Goal: Task Accomplishment & Management: Manage account settings

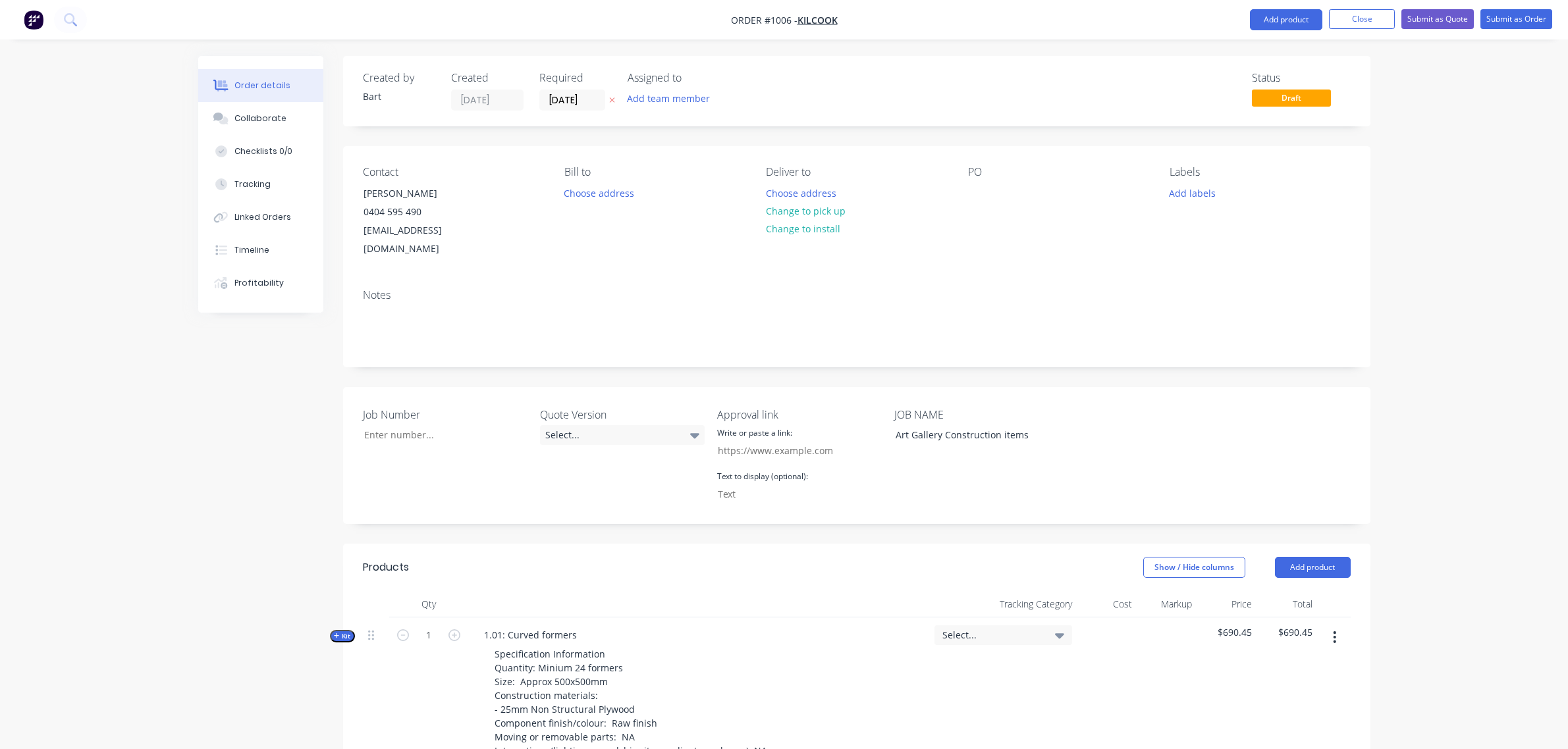
scroll to position [1338, 0]
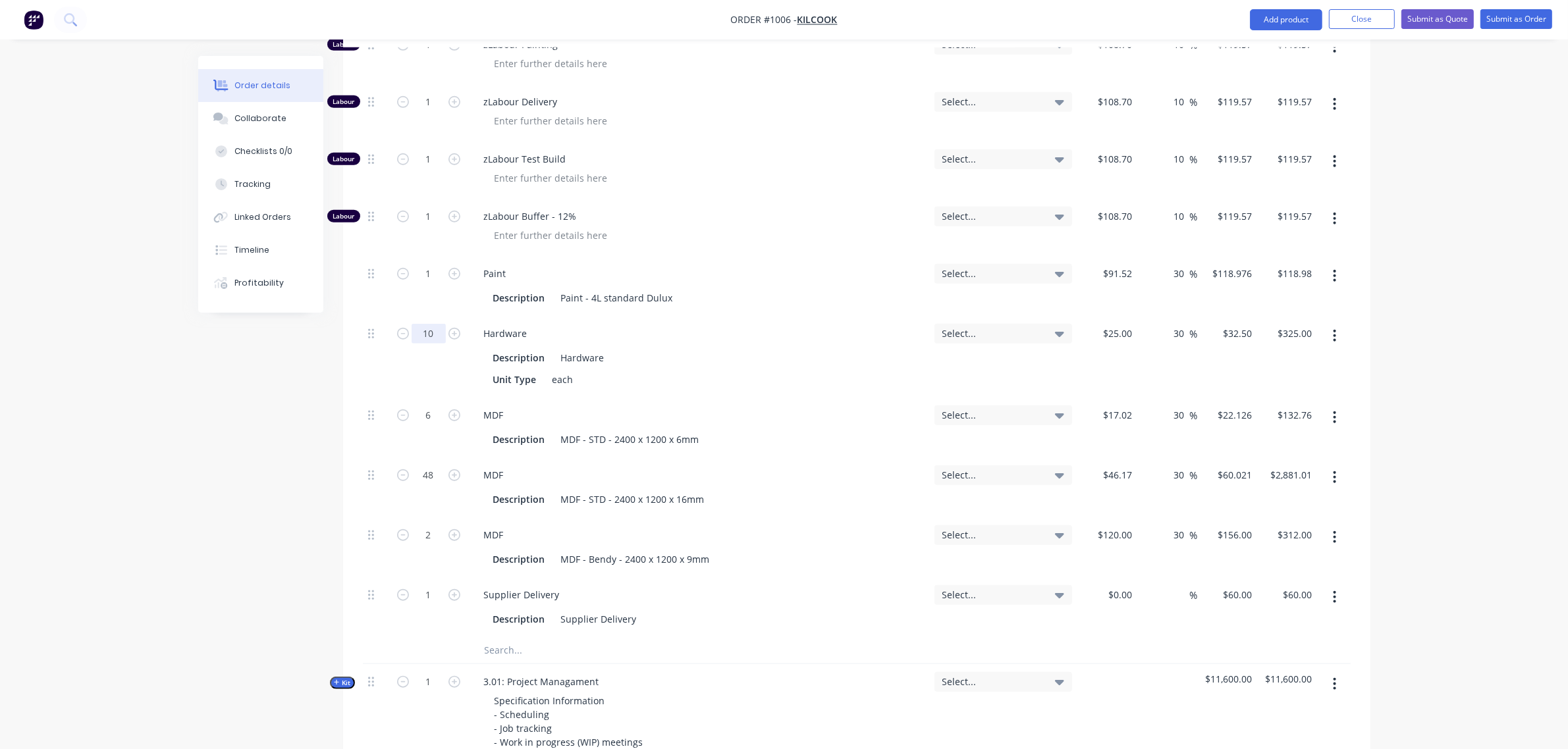
click at [431, 324] on input "10" at bounding box center [428, 333] width 34 height 20
click at [512, 638] on input "text" at bounding box center [615, 650] width 263 height 27
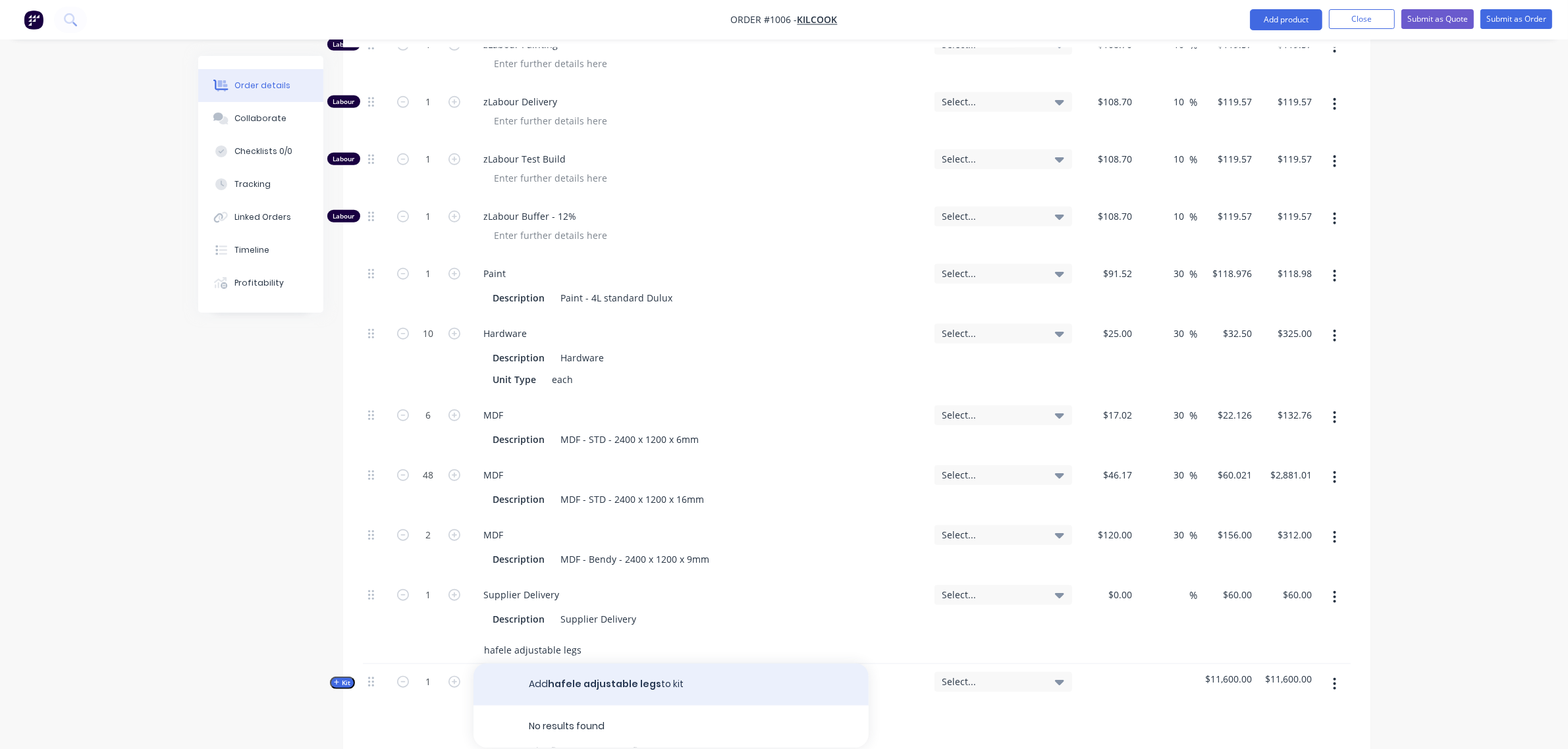
type input "hafele adjustable legs"
click at [630, 672] on button "Add hafele adjustable legs to kit" at bounding box center [670, 685] width 395 height 42
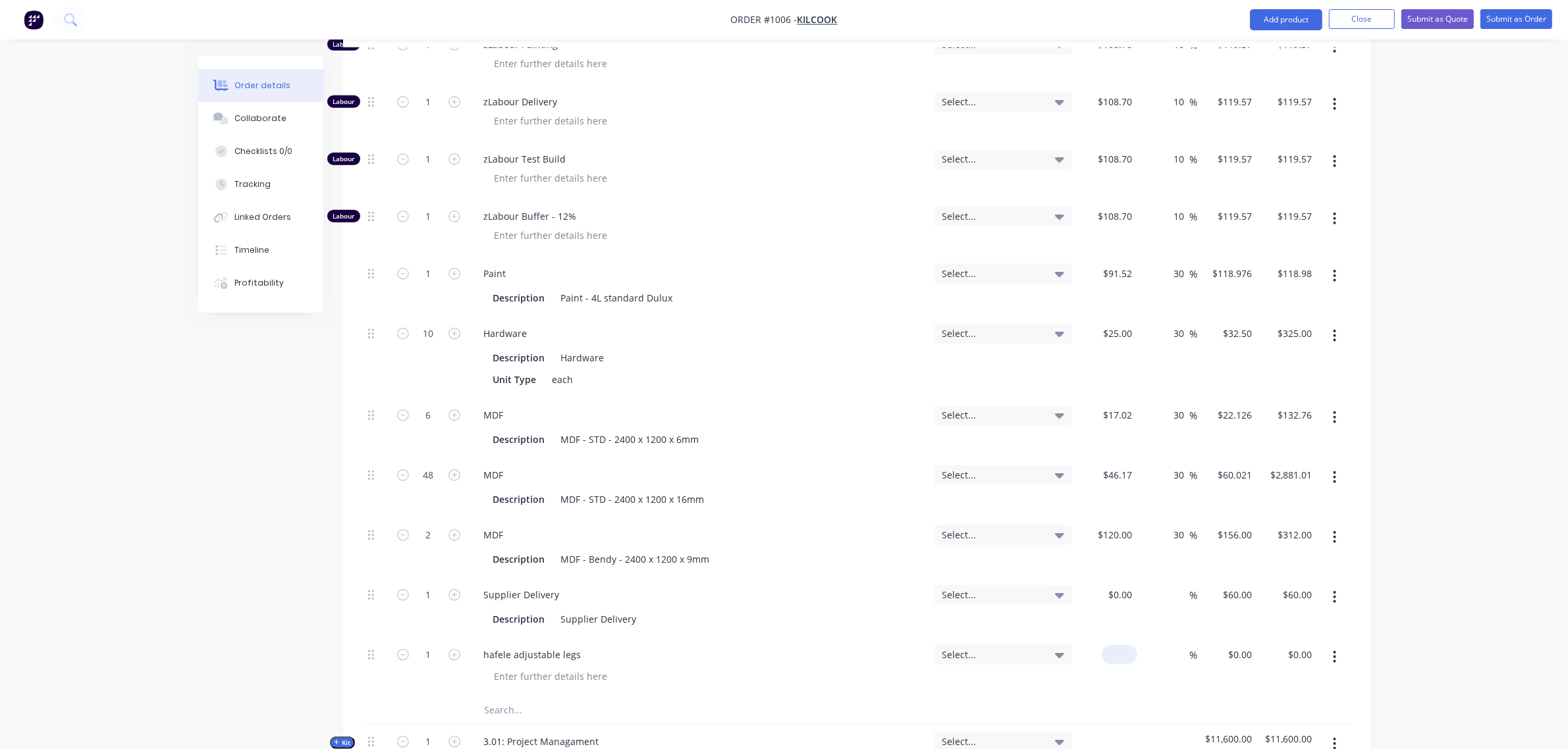
click at [1107, 644] on div "$0.00" at bounding box center [1107, 668] width 60 height 60
click at [1111, 639] on div "0 0" at bounding box center [1107, 668] width 60 height 60
type input "320"
type input "$320.00"
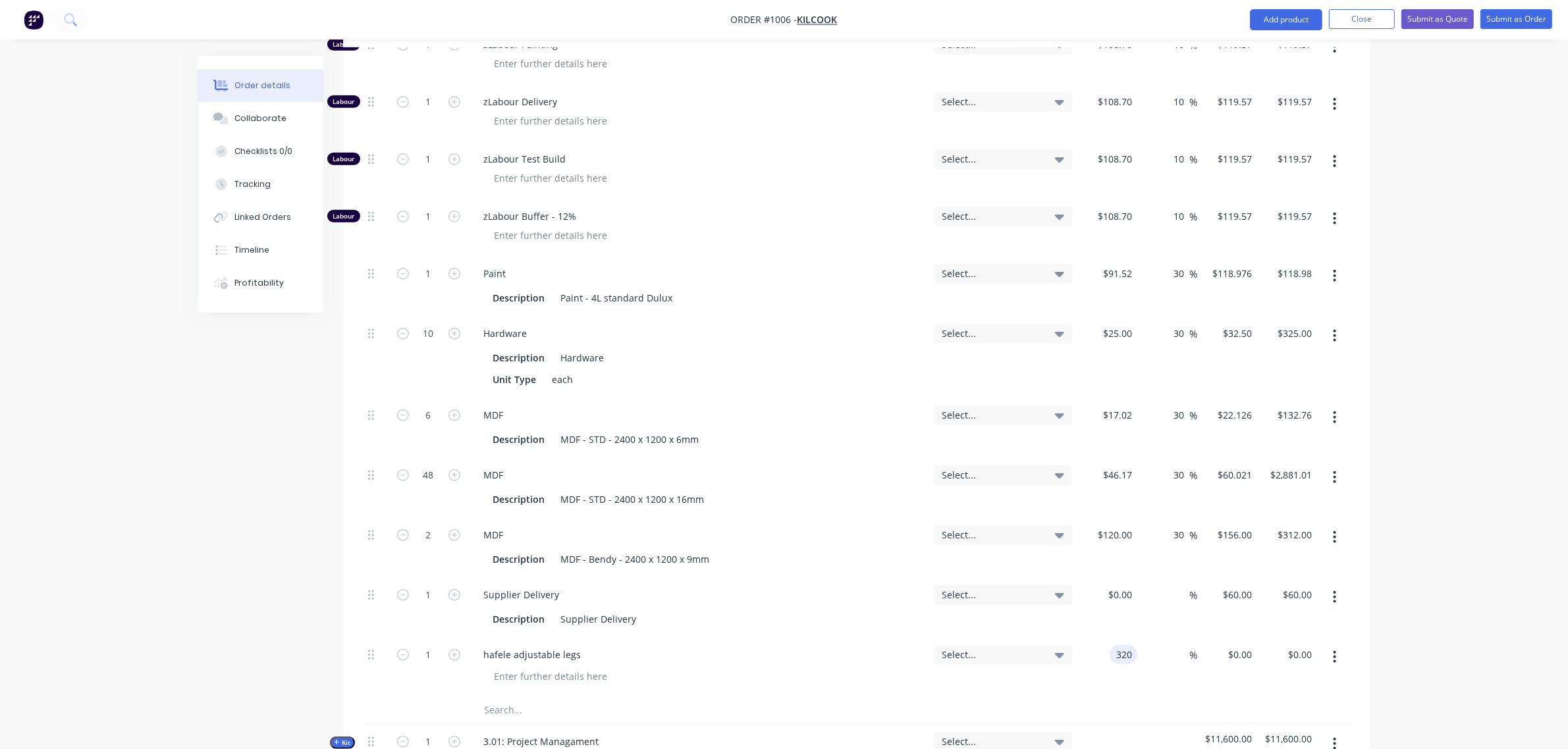
type input "$320.00"
click at [1111, 645] on div "320 320" at bounding box center [1123, 655] width 27 height 19
type input "$3.20"
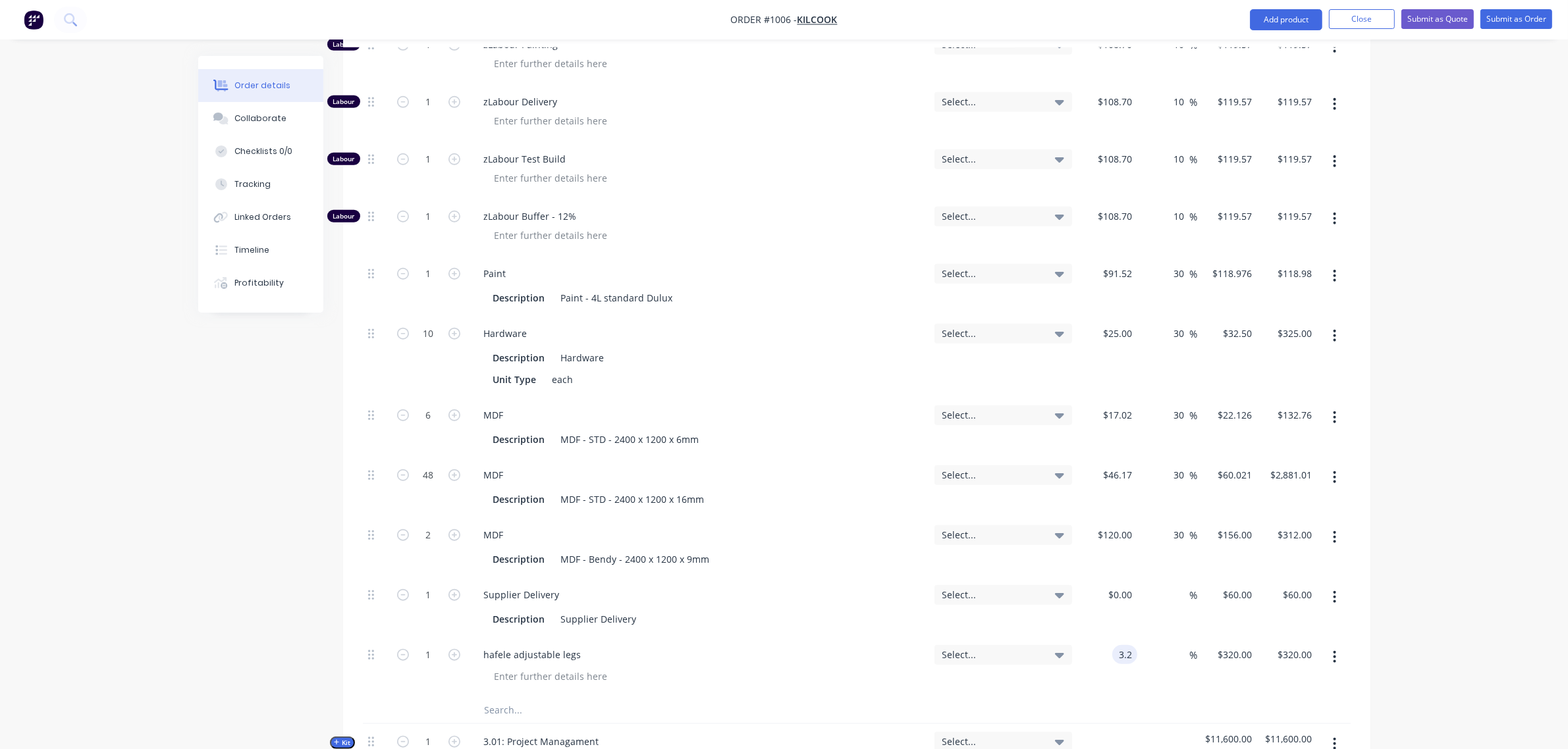
type input "$3.20"
click at [1111, 607] on div "$0.00 $0.00" at bounding box center [1107, 608] width 60 height 60
click at [430, 645] on input "1" at bounding box center [428, 655] width 34 height 20
type input "50"
type input "$160.00"
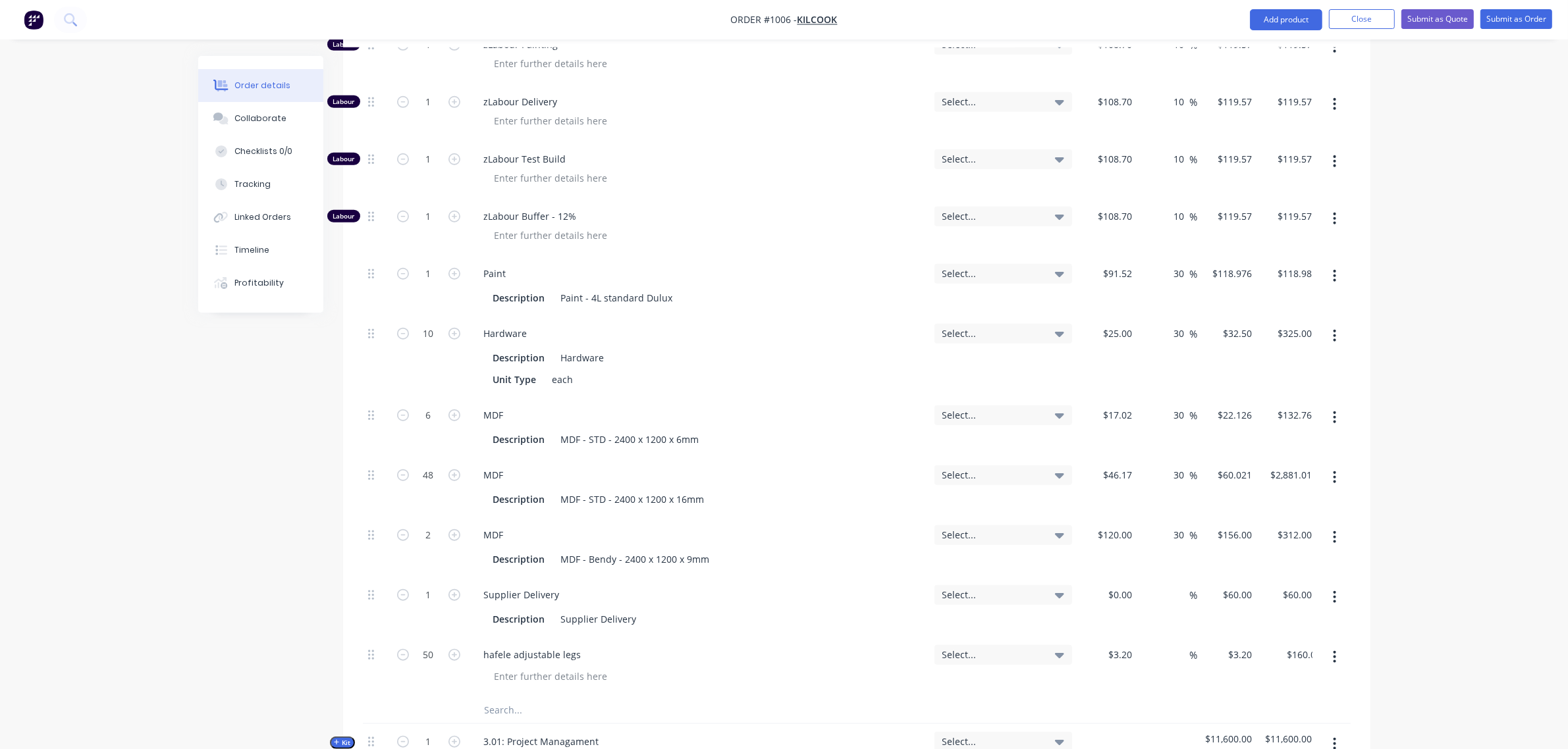
click at [345, 590] on div "Qty Tracking Category Cost Markup Price Total Kit 1 1.01: Curved formers Specif…" at bounding box center [856, 207] width 1027 height 1906
click at [1185, 645] on input at bounding box center [1182, 655] width 15 height 19
type input "30"
type input "$4.16"
type input "$208.00"
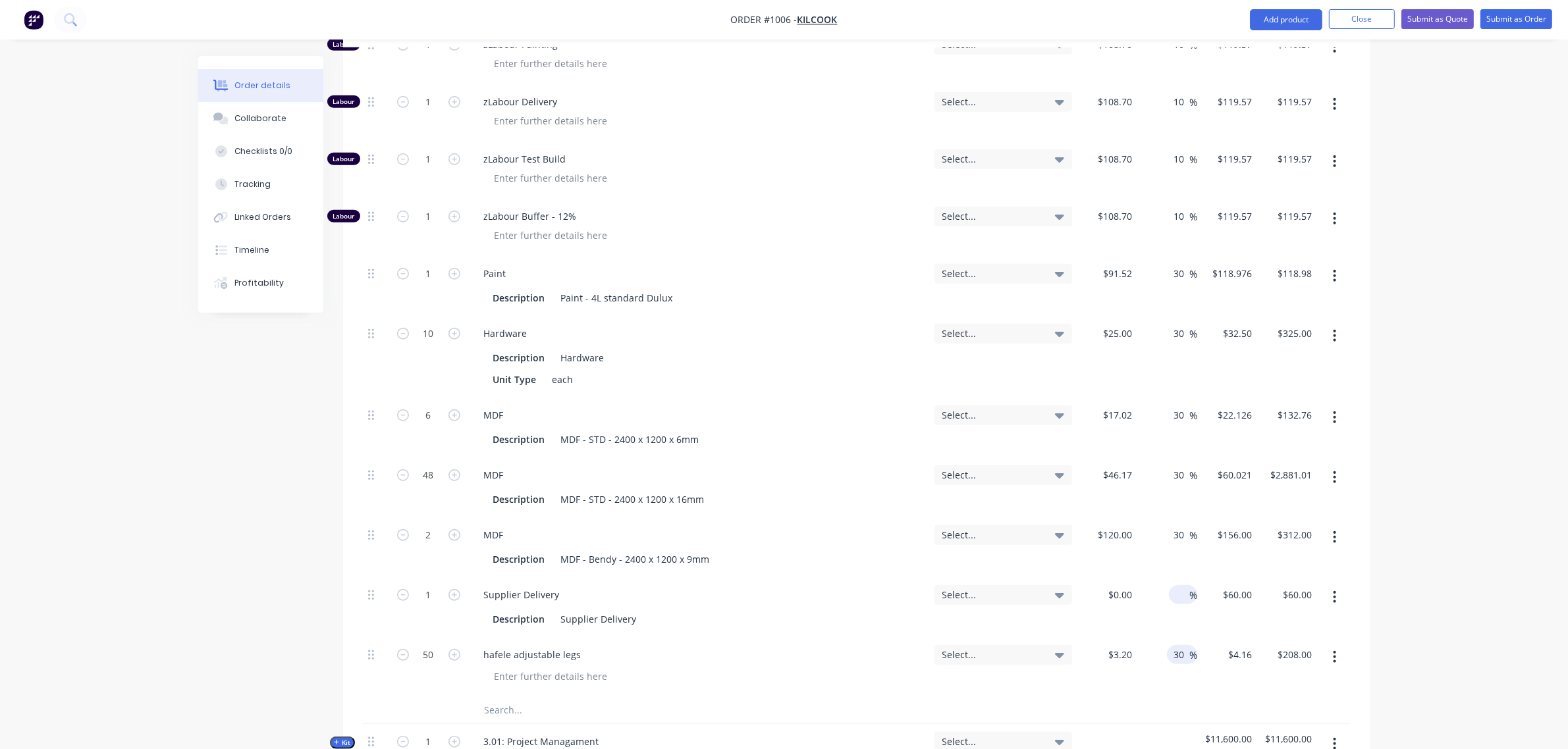
click at [1170, 585] on div "%" at bounding box center [1182, 595] width 28 height 19
type input "30"
type input "$0.00"
click at [1107, 581] on div "$0.00" at bounding box center [1107, 608] width 60 height 60
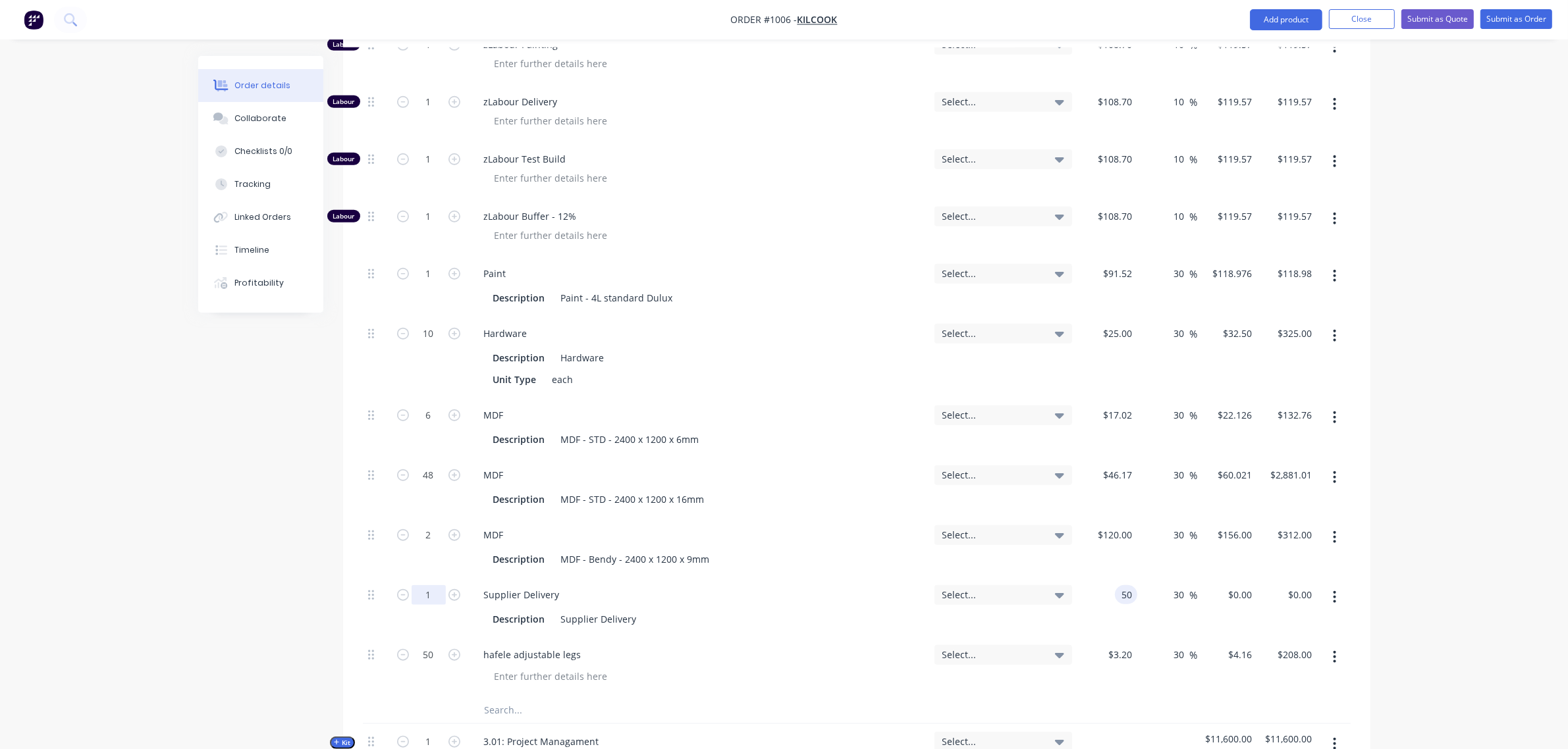
type input "$50.00"
type input "$65.00"
click at [429, 585] on input "1" at bounding box center [428, 595] width 34 height 20
type input "2"
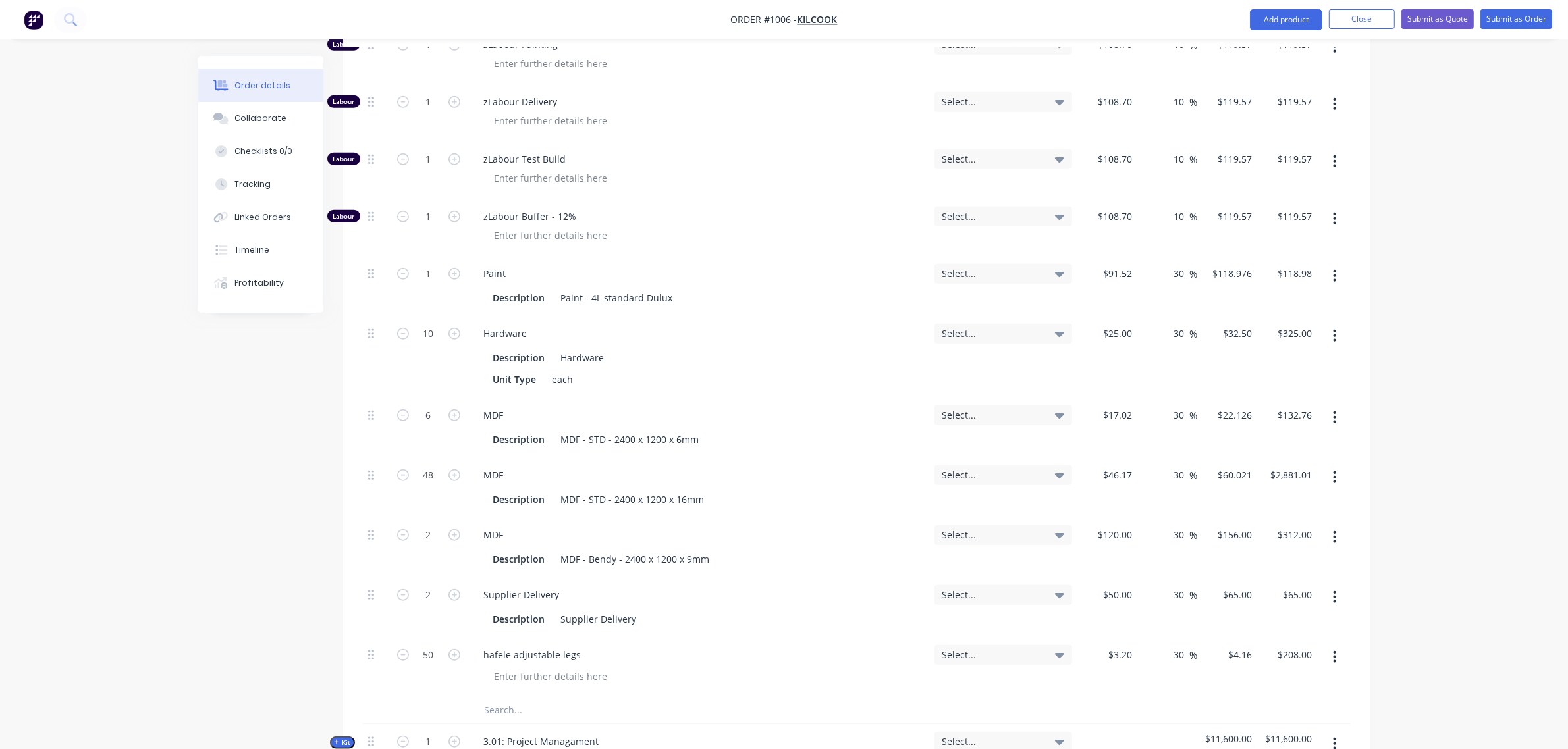
type input "$130.00"
click at [330, 541] on div "Created by [PERSON_NAME] Created [DATE] Required [DATE] Assigned to Add team me…" at bounding box center [784, 107] width 1172 height 2777
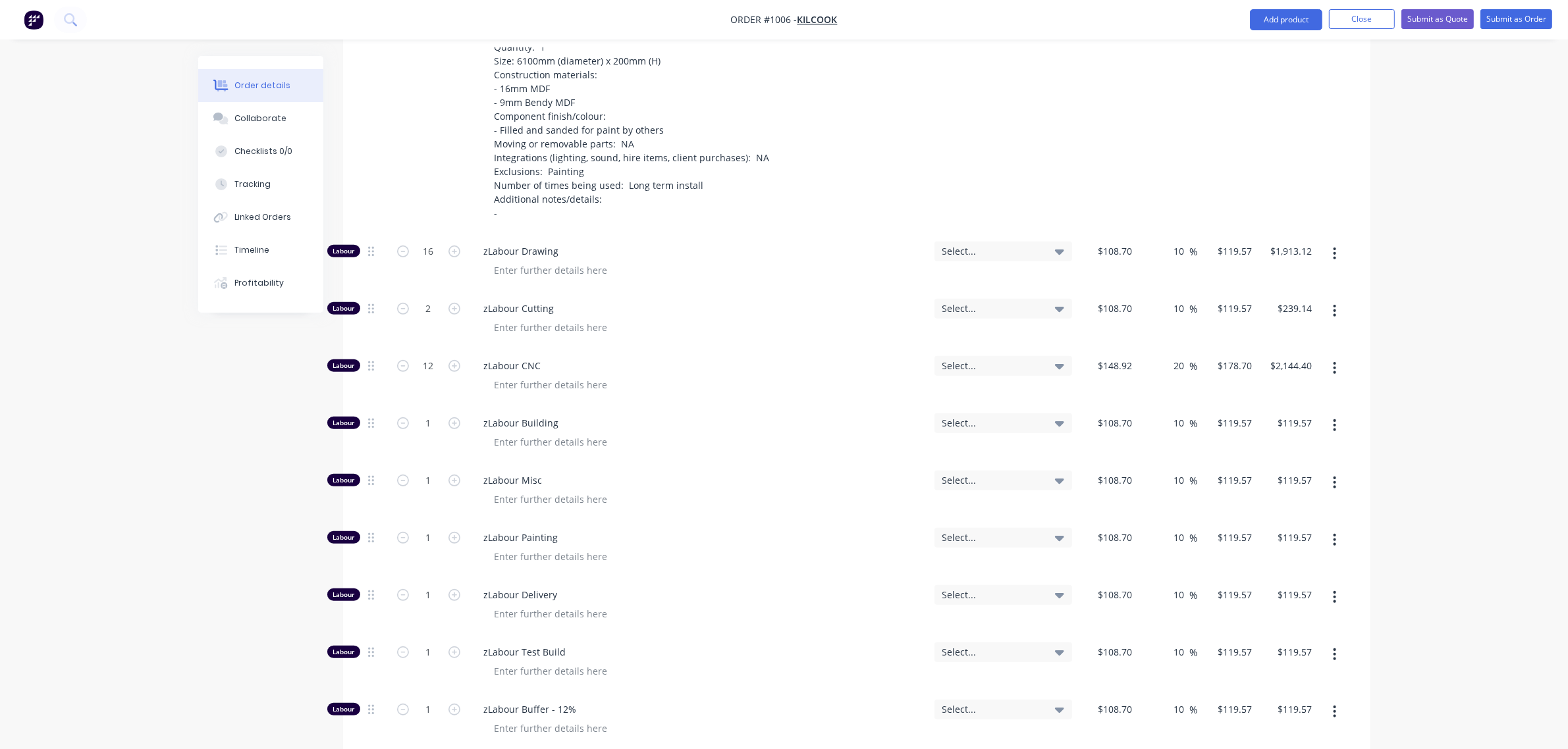
scroll to position [843, 0]
click at [419, 414] on input "1" at bounding box center [428, 423] width 34 height 20
type input "32"
type input "$3,826.24"
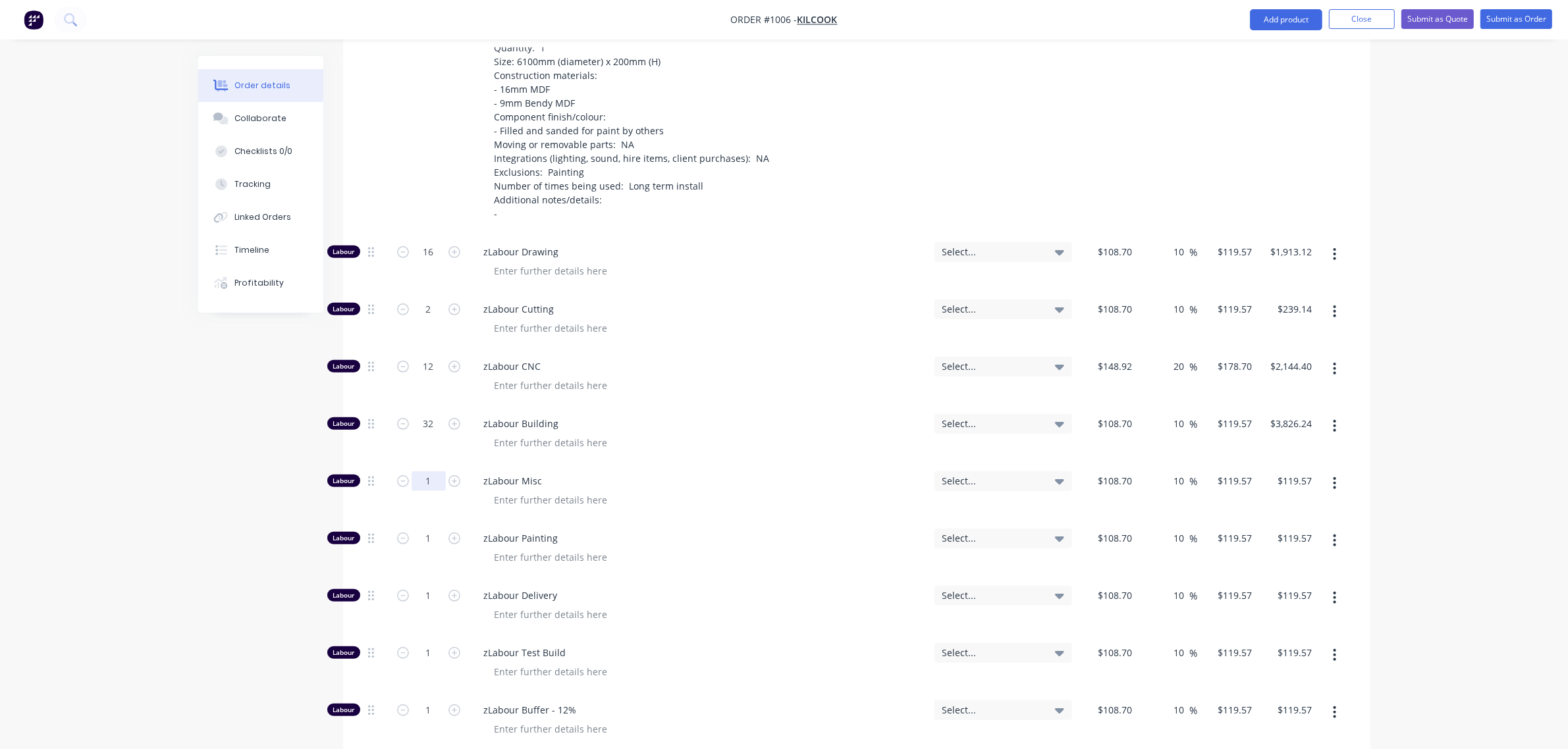
click at [425, 471] on input "1" at bounding box center [428, 481] width 34 height 20
type input "16"
type input "$1,913.12"
click at [420, 529] on input "1" at bounding box center [428, 538] width 34 height 20
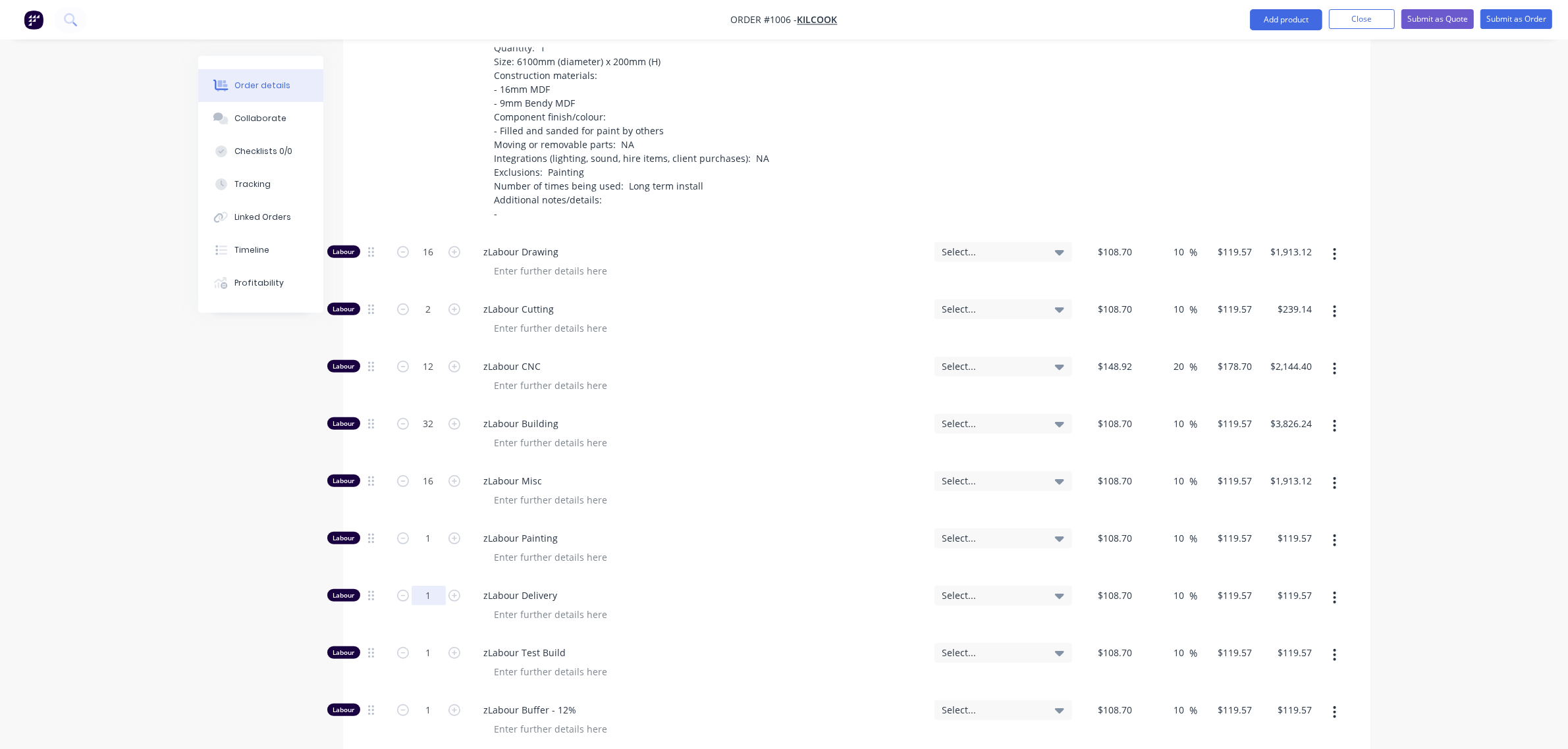
click at [423, 586] on input "1" at bounding box center [428, 596] width 34 height 20
type input "6"
type input "$717.42"
click at [418, 644] on input "1" at bounding box center [428, 653] width 34 height 20
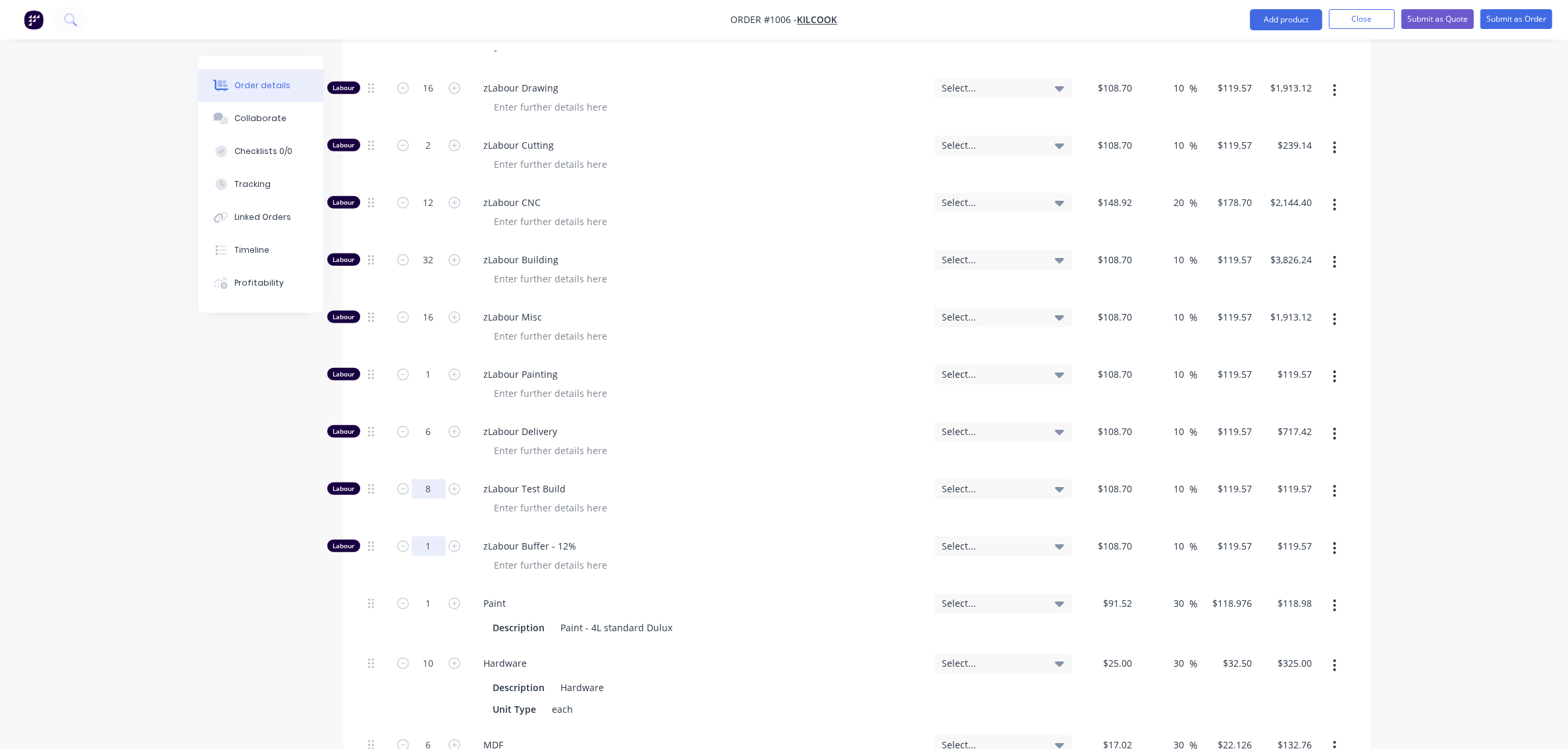
scroll to position [1008, 0]
type input "8"
type input "$956.56"
click at [418, 536] on input "1" at bounding box center [428, 545] width 34 height 20
type input "8"
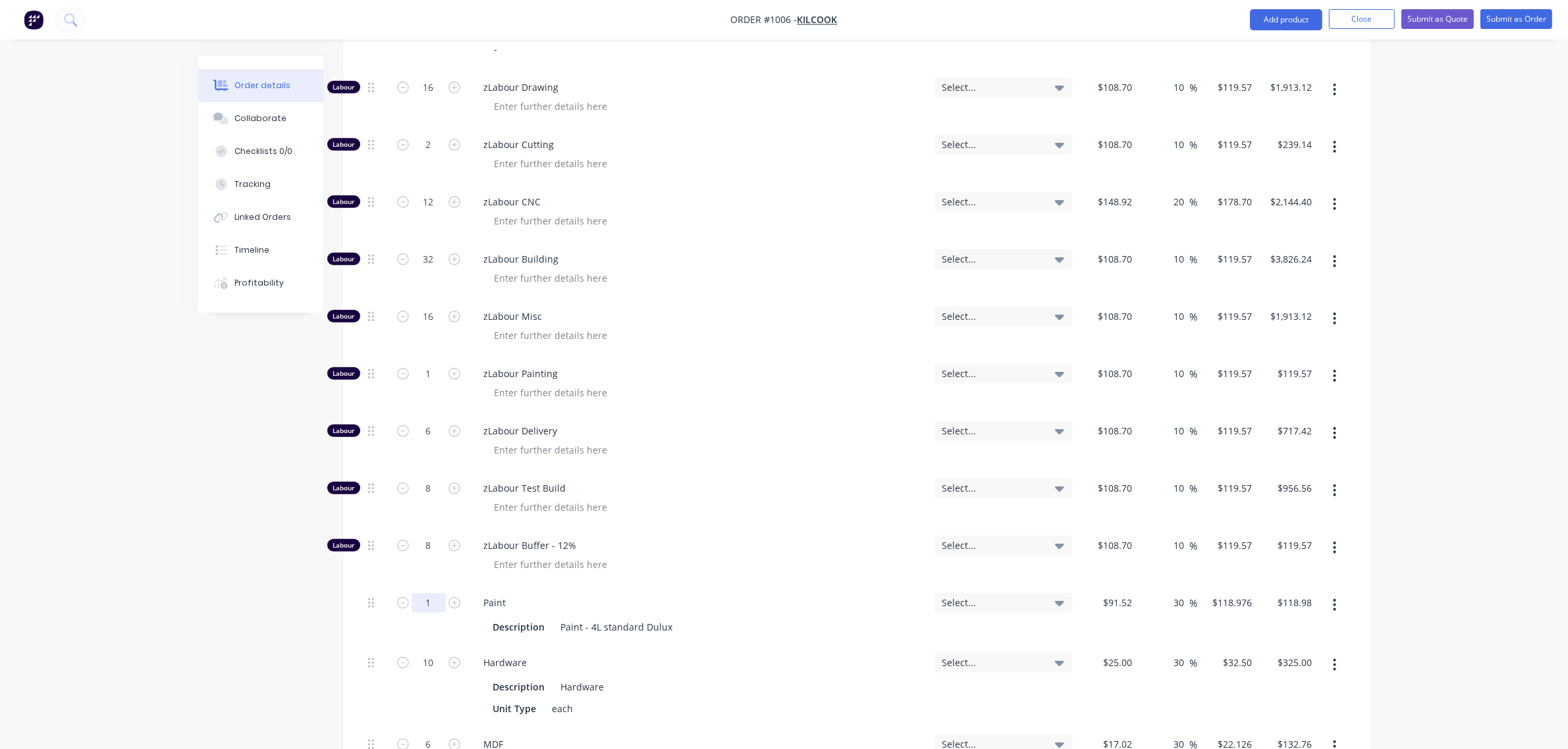
type input "$956.56"
click at [422, 593] on input "1" at bounding box center [428, 602] width 34 height 20
type input "0"
type input "$0.00"
click at [423, 653] on input "10" at bounding box center [428, 662] width 34 height 20
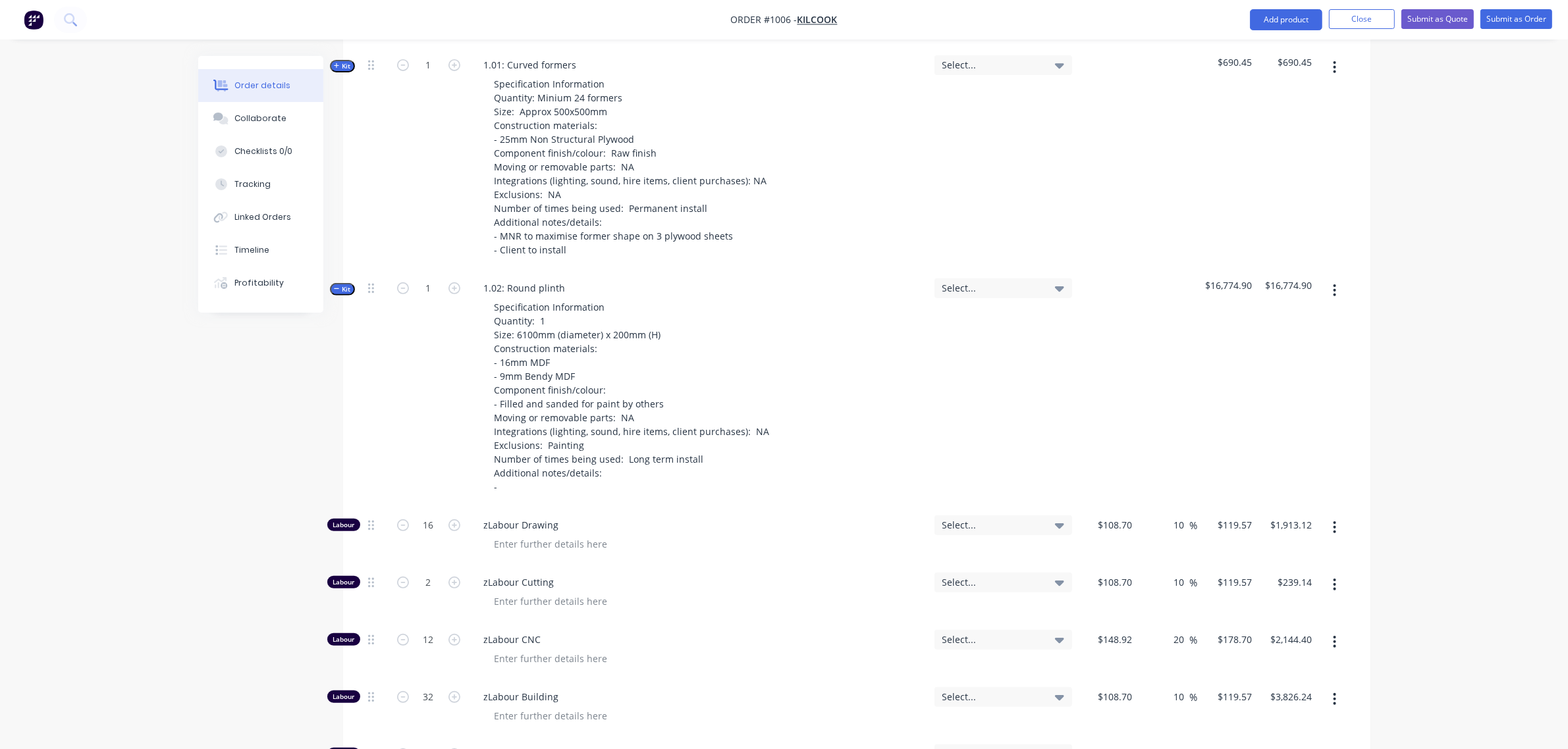
scroll to position [570, 0]
click at [343, 285] on span "Kit" at bounding box center [343, 291] width 17 height 10
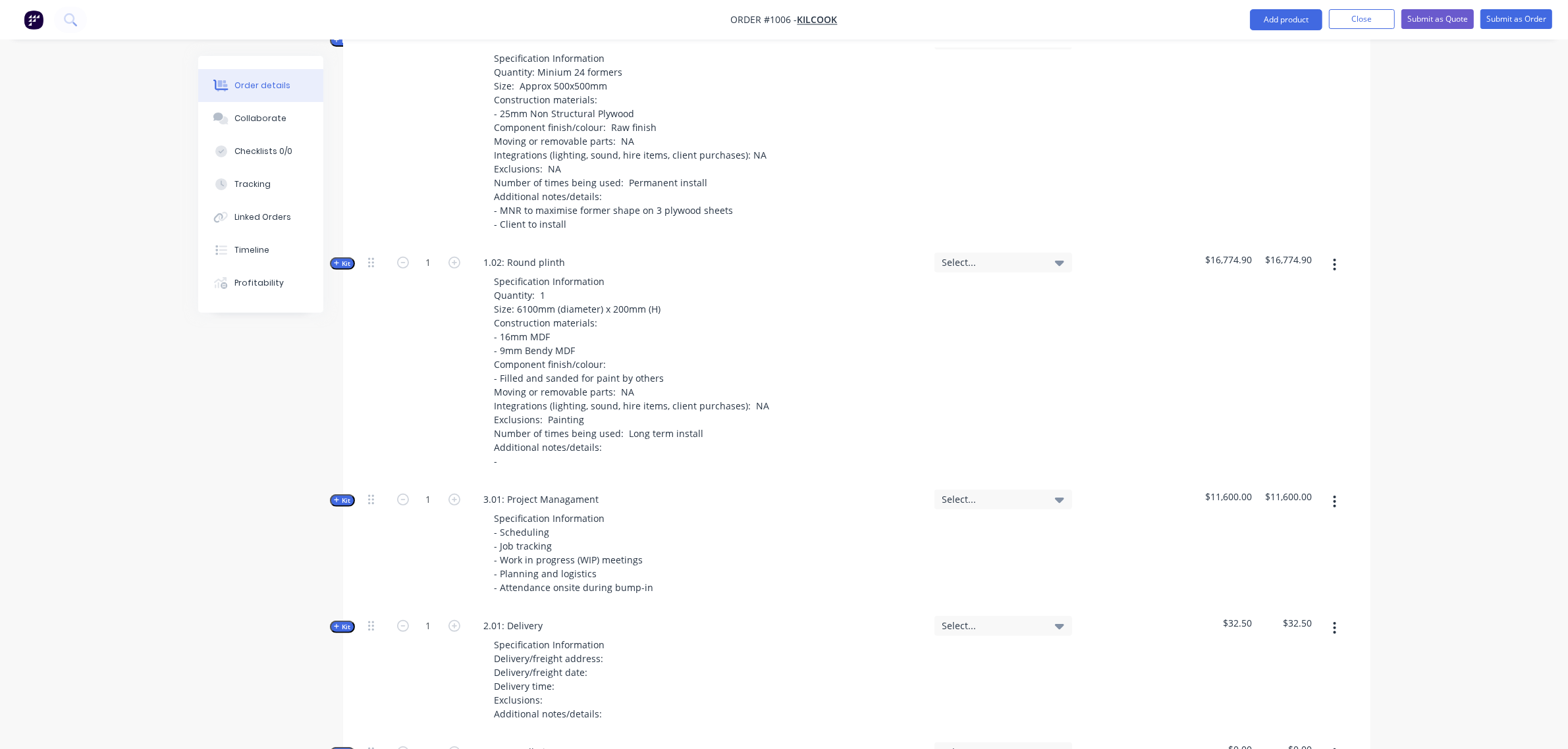
scroll to position [624, 0]
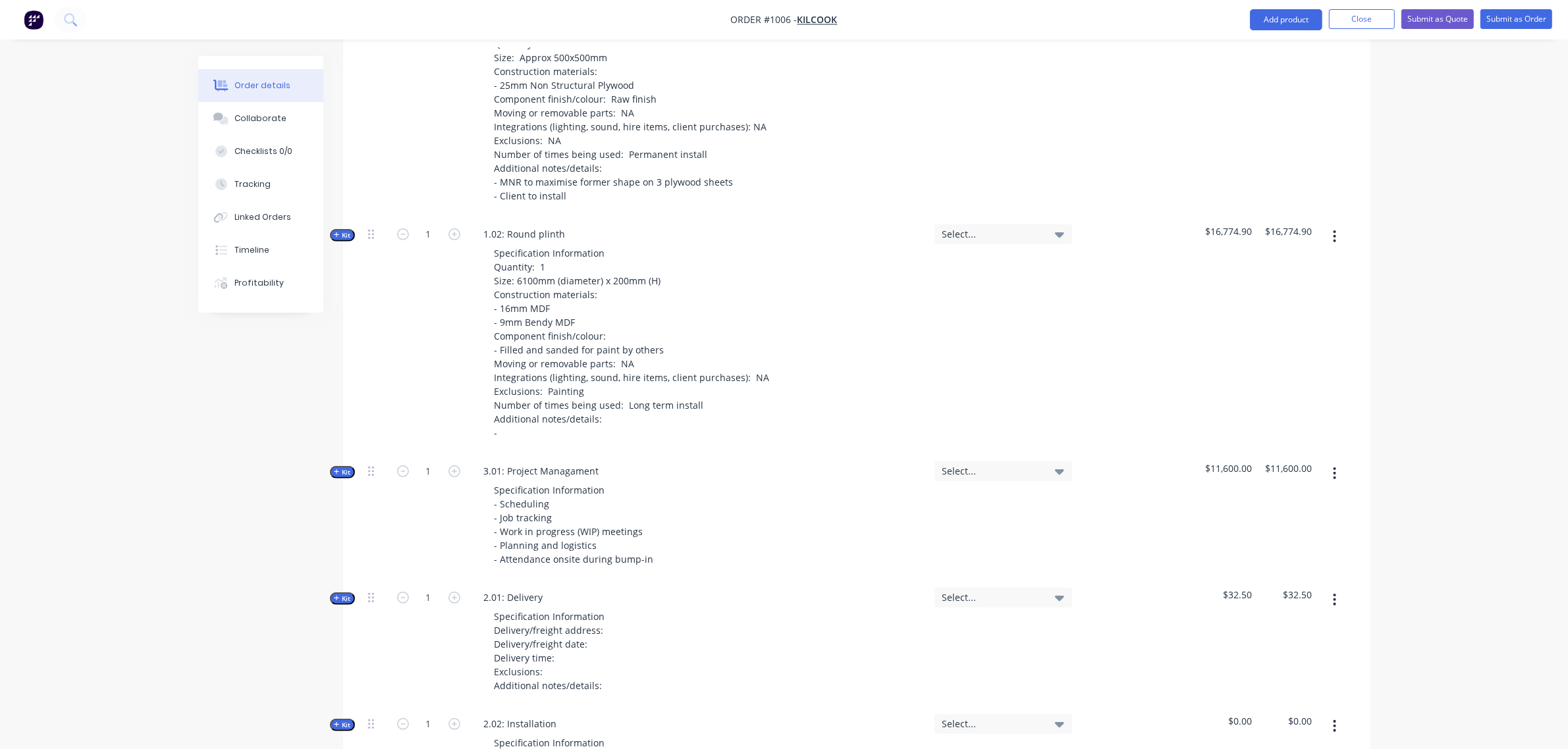
click at [1524, 140] on div "Order details Collaborate Checklists 0/0 Tracking Linked Orders Timeline Profit…" at bounding box center [784, 301] width 1568 height 1849
